Goal: Task Accomplishment & Management: Manage account settings

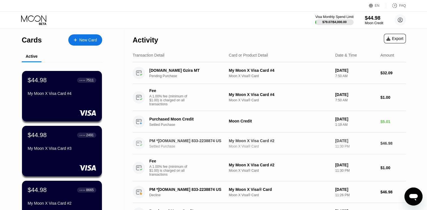
click at [250, 143] on div "My Moon X Visa Card #2" at bounding box center [280, 141] width 102 height 5
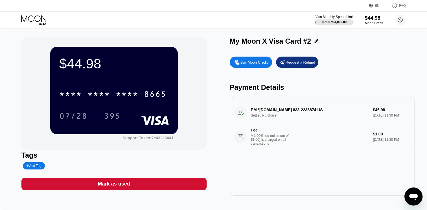
click at [296, 63] on div "Request a Refund" at bounding box center [300, 62] width 30 height 5
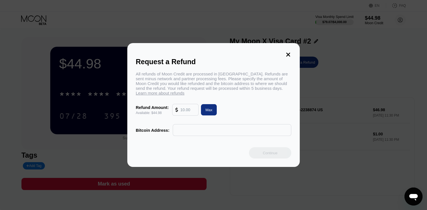
click at [189, 113] on input "text" at bounding box center [187, 109] width 15 height 11
click at [209, 112] on div "Max" at bounding box center [208, 110] width 7 height 5
type input "44.98"
click at [287, 53] on icon at bounding box center [288, 55] width 4 height 4
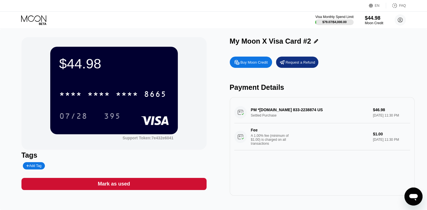
click at [304, 124] on div "PM *[DOMAIN_NAME] 833-2238874 US Settled Purchase $46.98 [DATE] 11:30 PM Fee A …" at bounding box center [322, 126] width 176 height 49
click at [282, 130] on div "Fee A 1.00% fee (minimum of $1.00) is charged on all transactions $1.00 [DATE] …" at bounding box center [322, 137] width 176 height 27
